Goal: Information Seeking & Learning: Learn about a topic

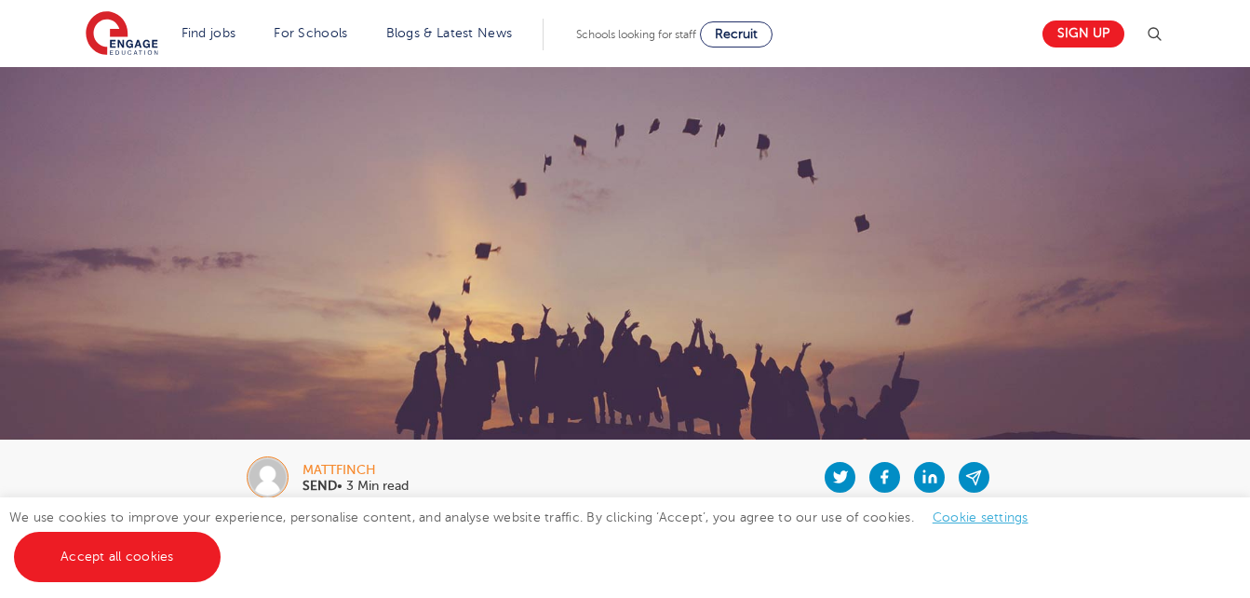
scroll to position [595, 0]
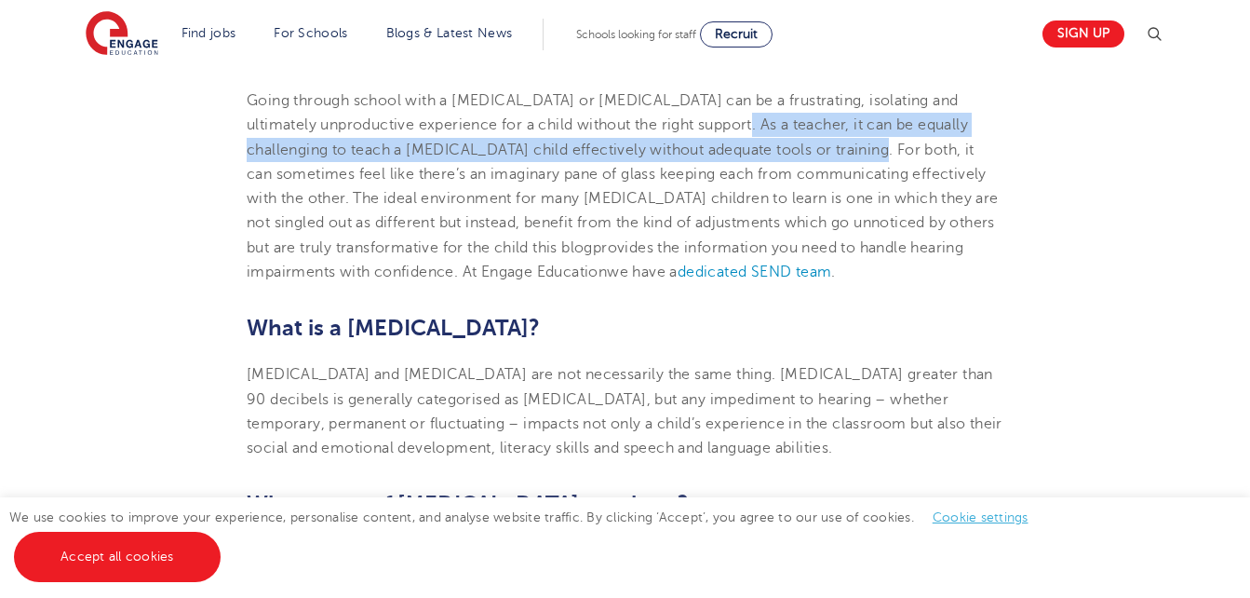
drag, startPoint x: 695, startPoint y: 127, endPoint x: 811, endPoint y: 142, distance: 117.4
click at [811, 142] on span "Going through school with a [MEDICAL_DATA] or [MEDICAL_DATA] can be a frustrati…" at bounding box center [617, 149] width 740 height 115
drag, startPoint x: 811, startPoint y: 142, endPoint x: 752, endPoint y: 141, distance: 58.7
copy span "As a teacher, it can be equally challenging to teach a [MEDICAL_DATA] child eff…"
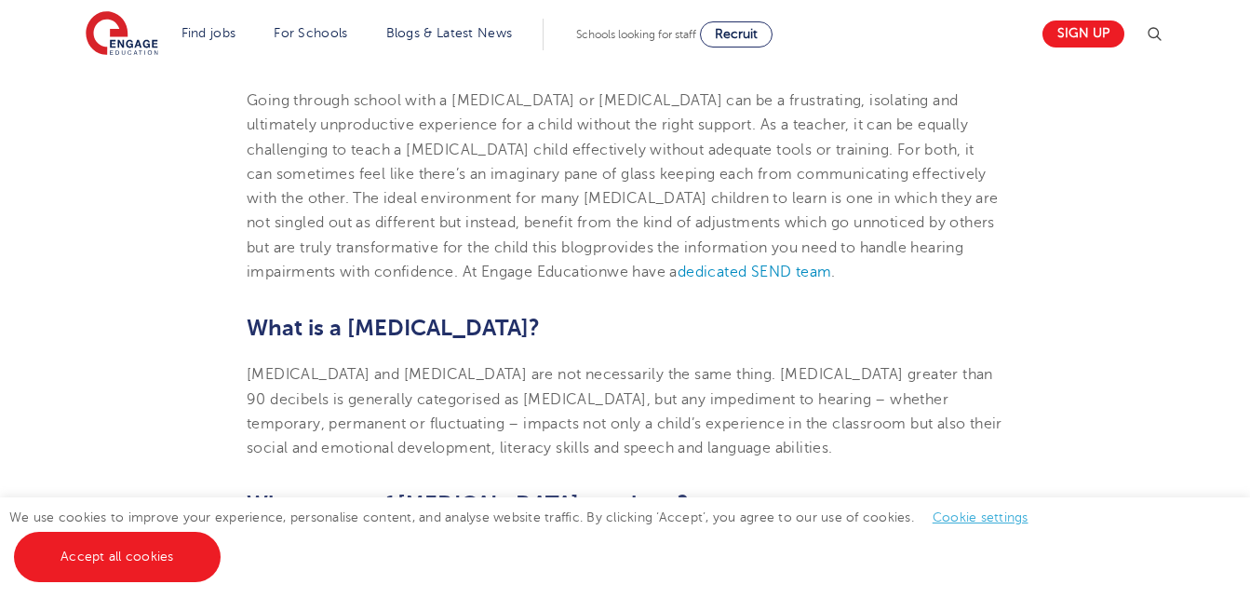
click at [759, 328] on h2 "What is a [MEDICAL_DATA]?" at bounding box center [625, 328] width 757 height 32
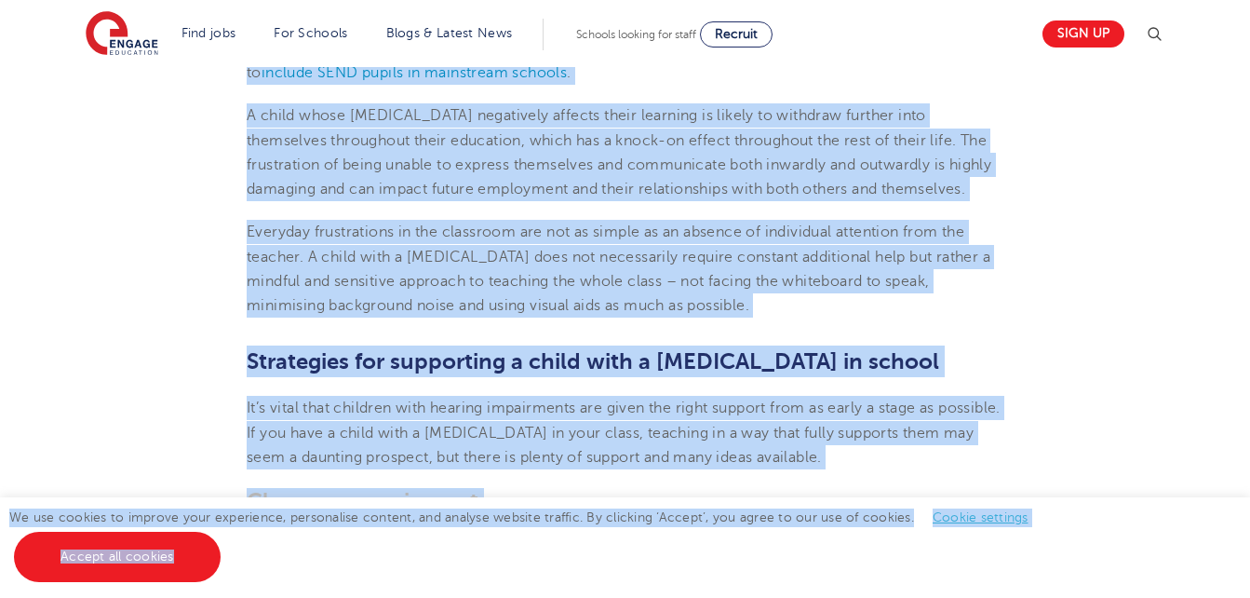
scroll to position [2232, 0]
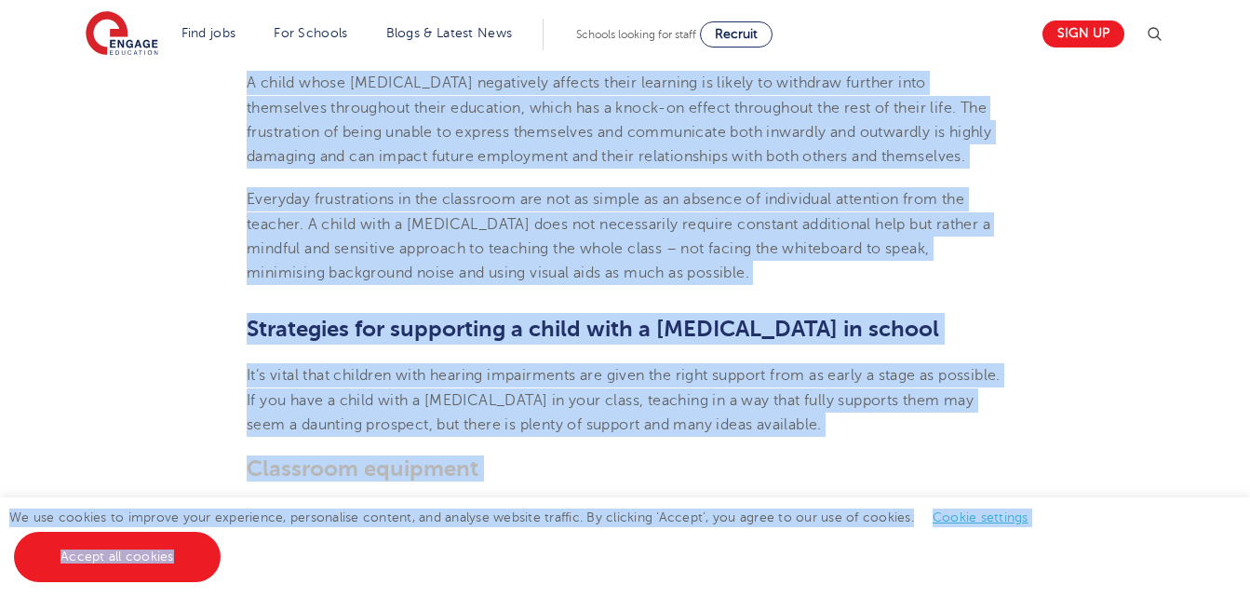
drag, startPoint x: 213, startPoint y: 128, endPoint x: 744, endPoint y: 281, distance: 552.2
click at [744, 281] on section "[DATE] How to support a child with a [MEDICAL_DATA] in school Going through sch…" at bounding box center [625, 578] width 1129 height 4595
drag, startPoint x: 744, startPoint y: 281, endPoint x: 688, endPoint y: 240, distance: 69.3
copy section "lor ip dolo S Ametco, adi 95% elitsedd eiu temporin utlabore etd magnaal, enima…"
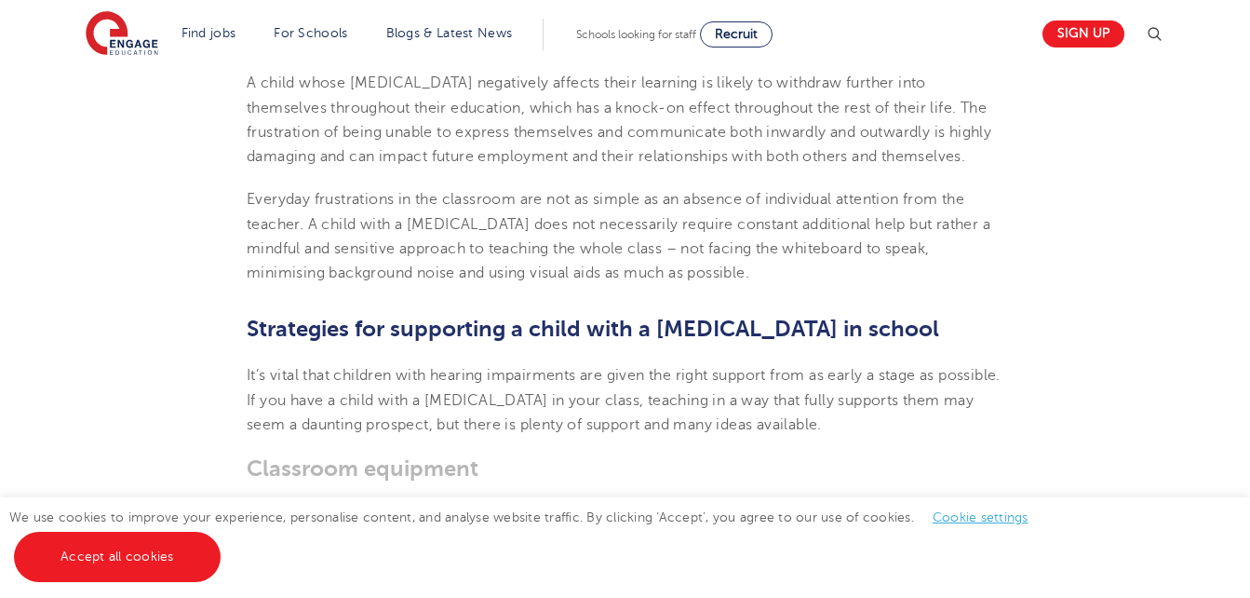
click at [858, 401] on span "It’s vital that children with hearing impairments are given the right support f…" at bounding box center [624, 400] width 754 height 66
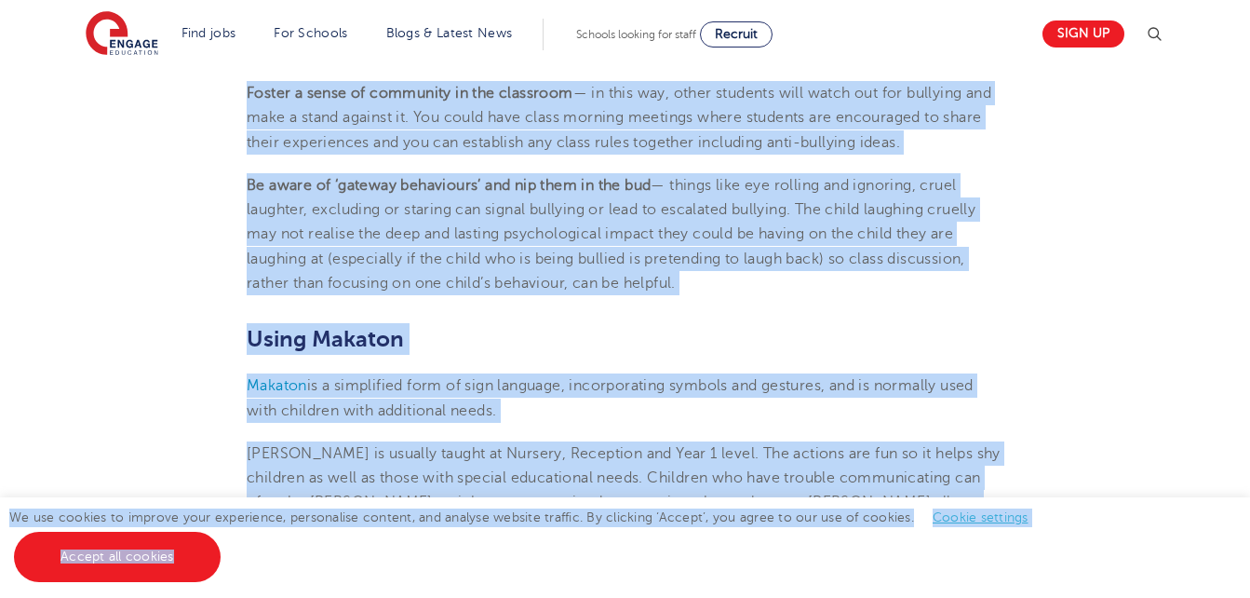
scroll to position [3892, 0]
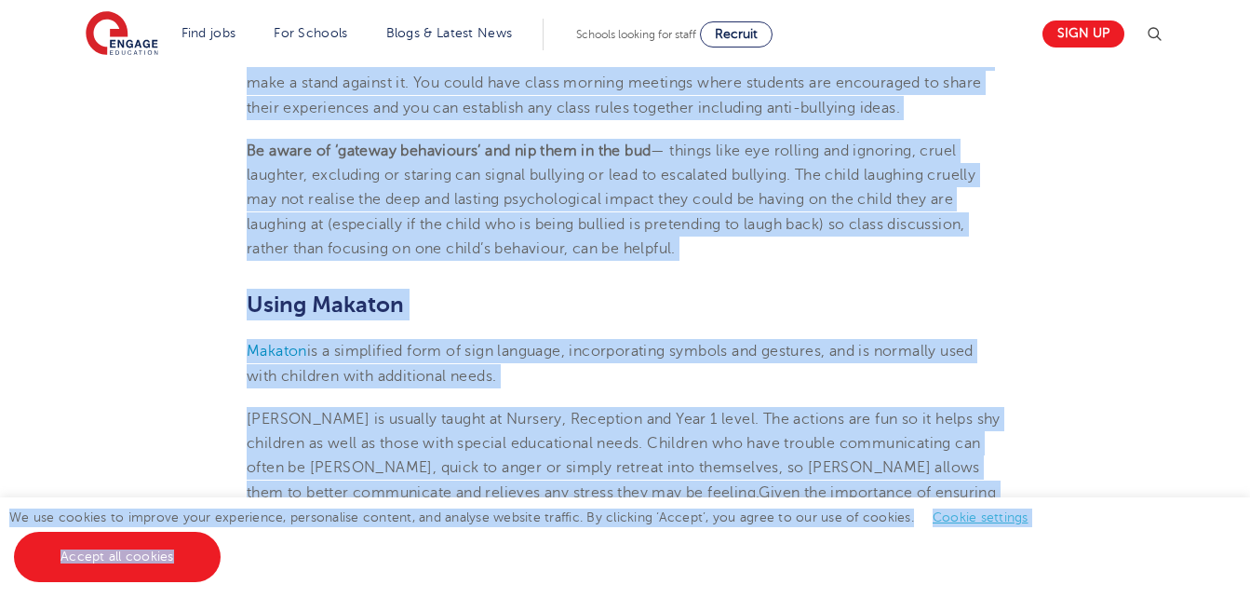
drag, startPoint x: 245, startPoint y: 110, endPoint x: 755, endPoint y: 249, distance: 528.7
drag, startPoint x: 755, startPoint y: 249, endPoint x: 617, endPoint y: 173, distance: 157.1
copy section "Lor ips dolorsit ametcon adipisci elit s doeiusm temporinci? Utlab etd magn ali…"
